Goal: Task Accomplishment & Management: Use online tool/utility

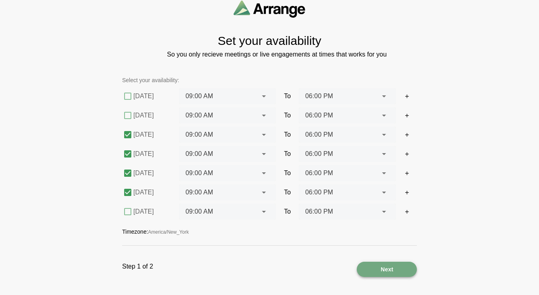
click at [384, 272] on span "Next" at bounding box center [386, 268] width 13 height 15
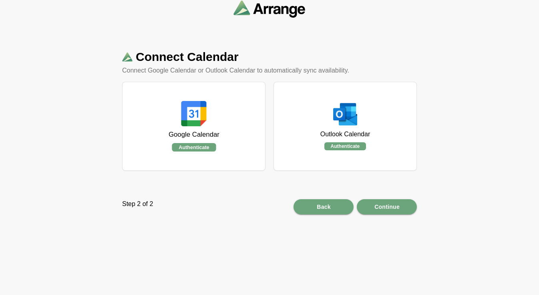
click at [181, 140] on div "Google Calendar Authenticate" at bounding box center [193, 126] width 51 height 93
click at [228, 107] on div "Google Calendar Authenticate" at bounding box center [193, 126] width 143 height 89
click at [389, 206] on span "Continue" at bounding box center [387, 206] width 26 height 15
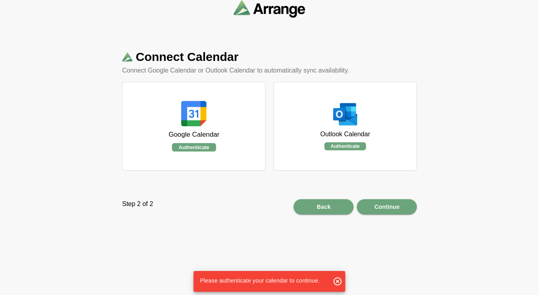
click at [185, 144] on v-button "Authenticate" at bounding box center [194, 147] width 44 height 8
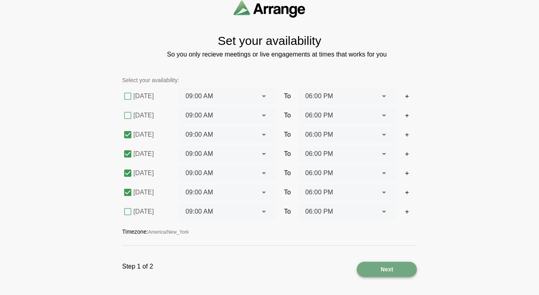
click at [395, 269] on div "Next" at bounding box center [387, 268] width 60 height 15
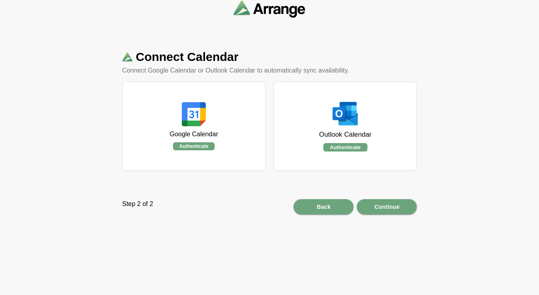
click at [352, 147] on v-button "Authenticate" at bounding box center [345, 147] width 44 height 8
